Goal: Transaction & Acquisition: Book appointment/travel/reservation

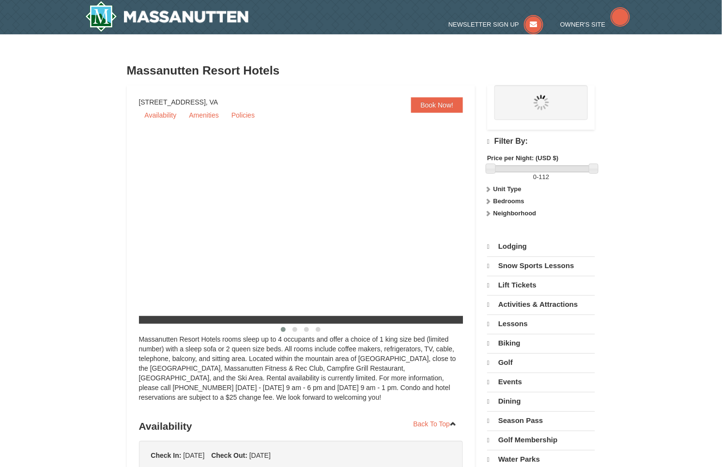
select select "9"
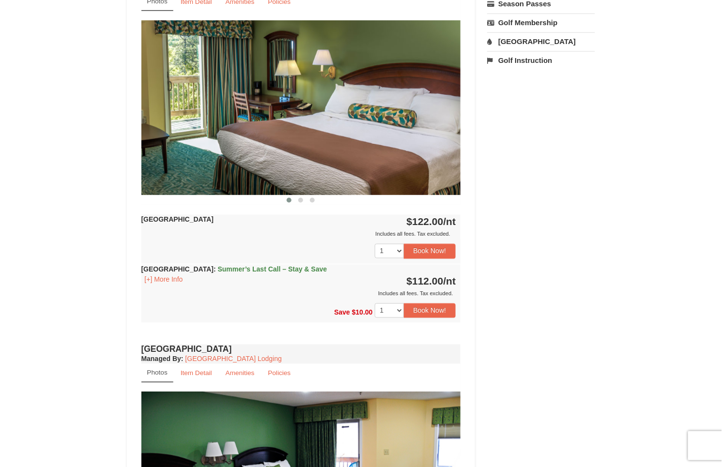
scroll to position [390, 0]
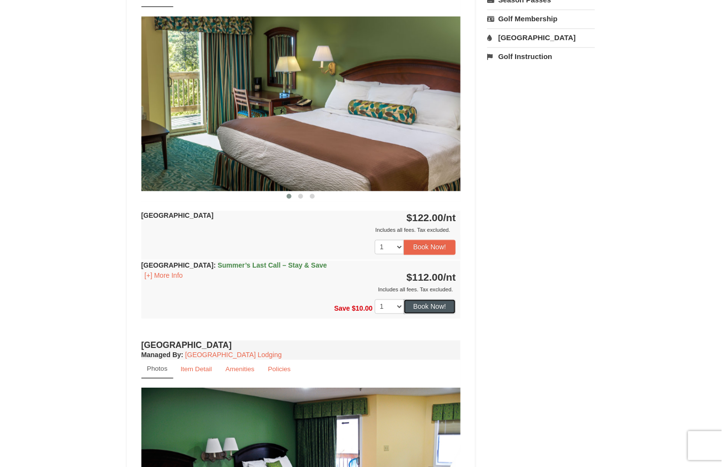
click at [440, 307] on button "Book Now!" at bounding box center [430, 307] width 52 height 15
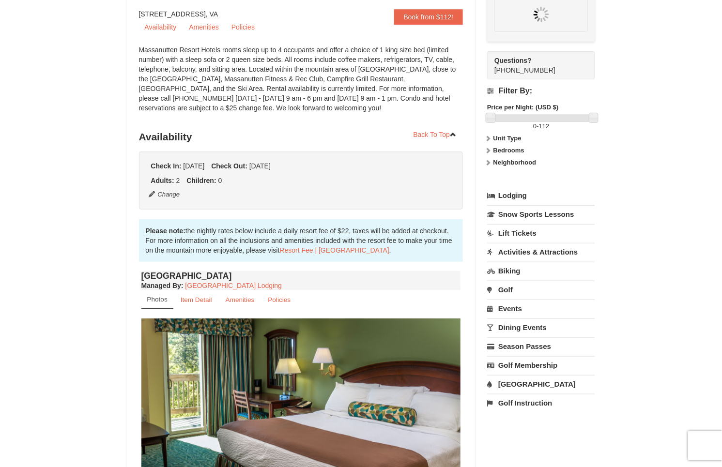
scroll to position [85, 0]
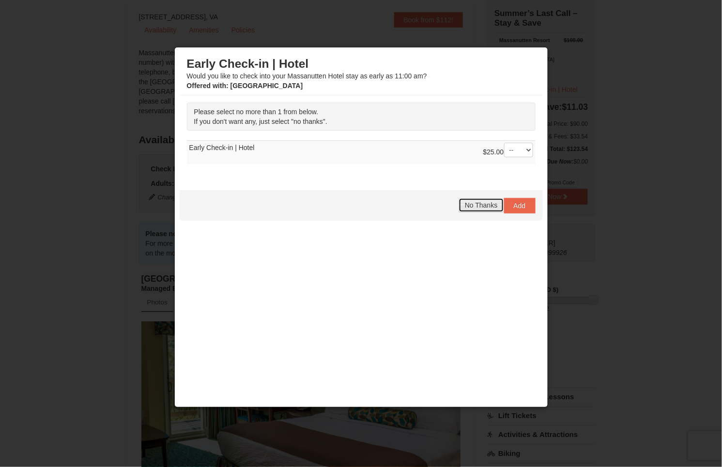
click at [479, 204] on span "No Thanks" at bounding box center [481, 205] width 32 height 8
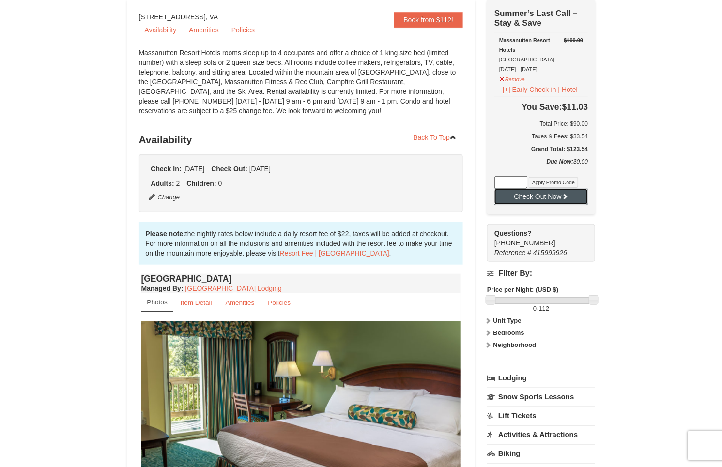
click at [545, 202] on button "Check Out Now" at bounding box center [540, 196] width 93 height 15
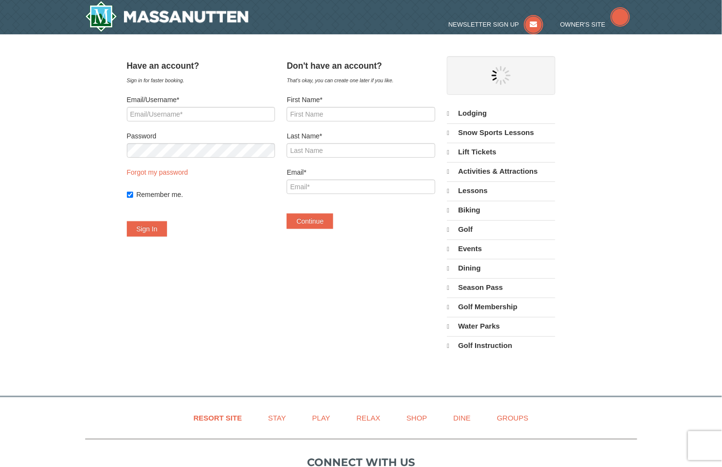
select select "9"
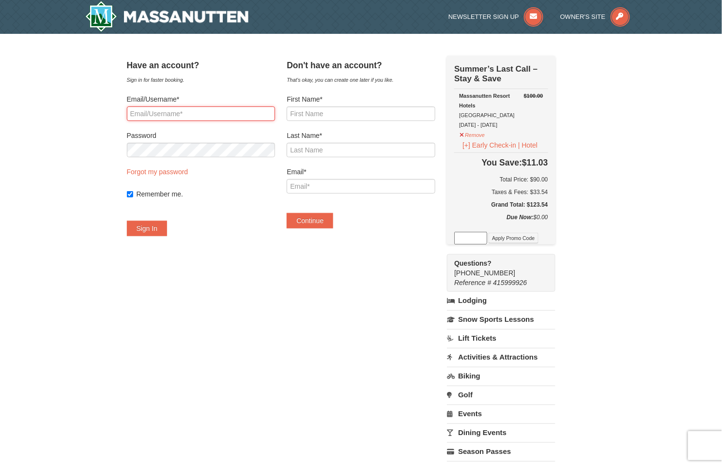
click at [168, 110] on input "Email/Username*" at bounding box center [201, 114] width 148 height 15
click at [516, 192] on div "Taxes & Fees: $33.54" at bounding box center [500, 192] width 93 height 10
click at [548, 206] on h5 "Grand Total: $123.54" at bounding box center [500, 205] width 93 height 10
copy h5 "123.54"
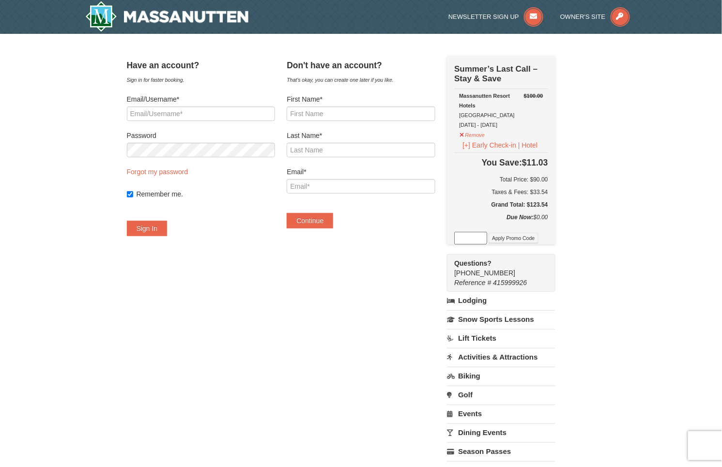
click at [548, 177] on h6 "Total Price: $90.00" at bounding box center [500, 180] width 93 height 10
copy h6 "90.00"
click at [61, 272] on div "× Have an account? Sign in for faster booking. Email/Username* Password Forgot …" at bounding box center [361, 291] width 722 height 515
click at [333, 108] on input "First Name*" at bounding box center [361, 114] width 148 height 15
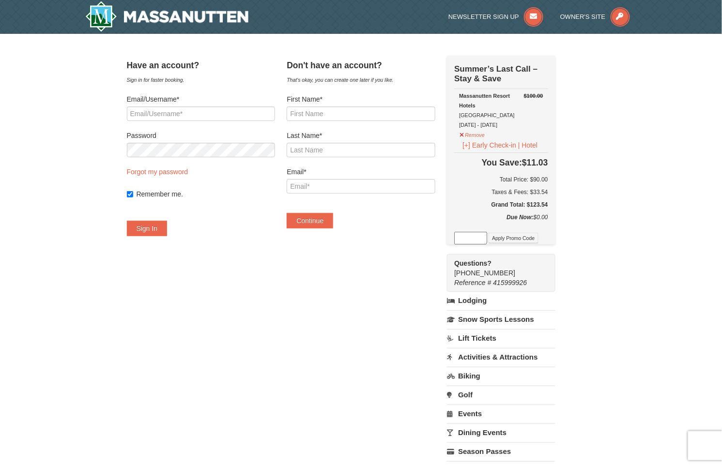
click at [626, 122] on div "× Have an account? Sign in for faster booking. Email/Username* Password Forgot …" at bounding box center [361, 291] width 722 height 515
